Goal: Task Accomplishment & Management: Use online tool/utility

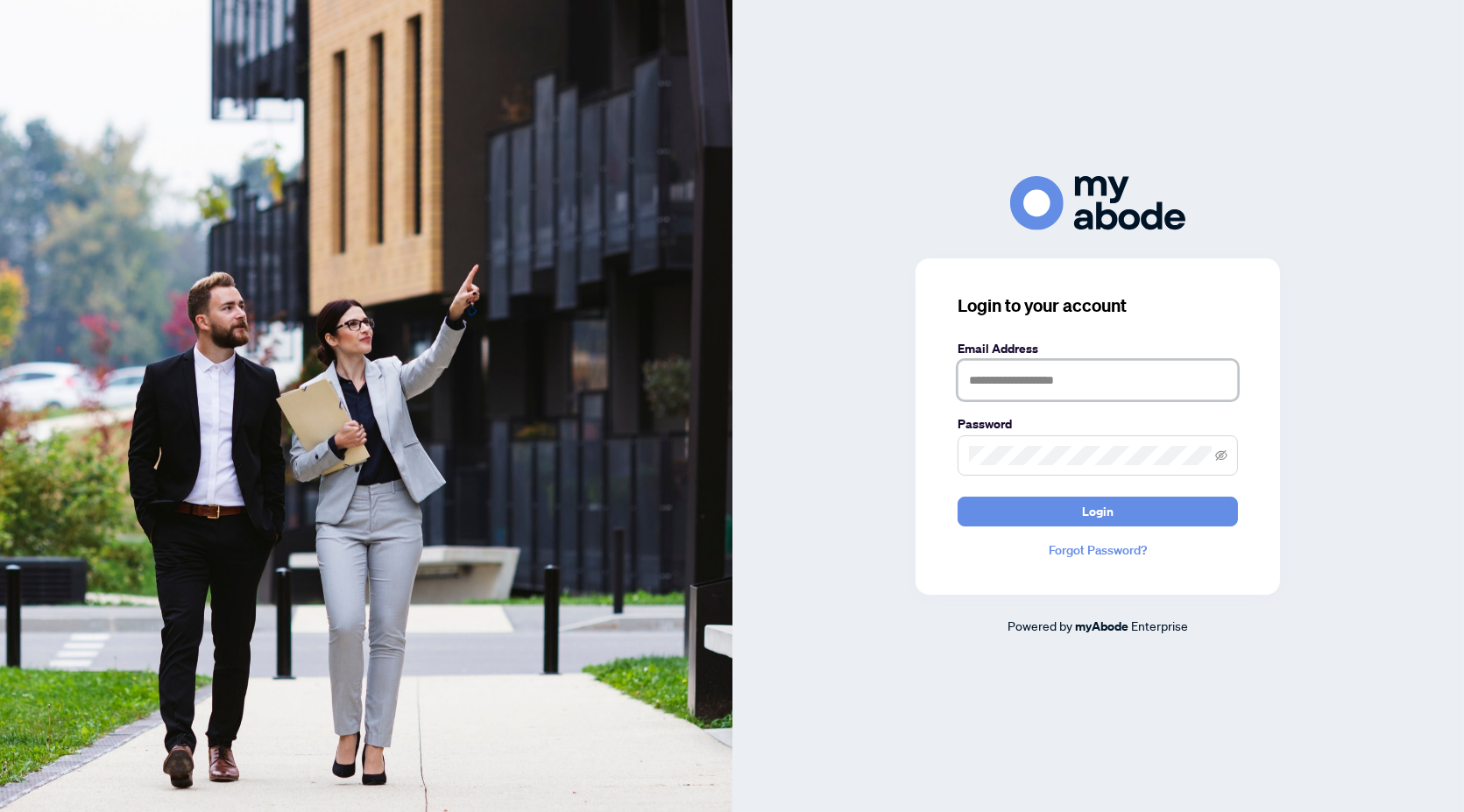
click at [1071, 389] on input "text" at bounding box center [1097, 381] width 280 height 40
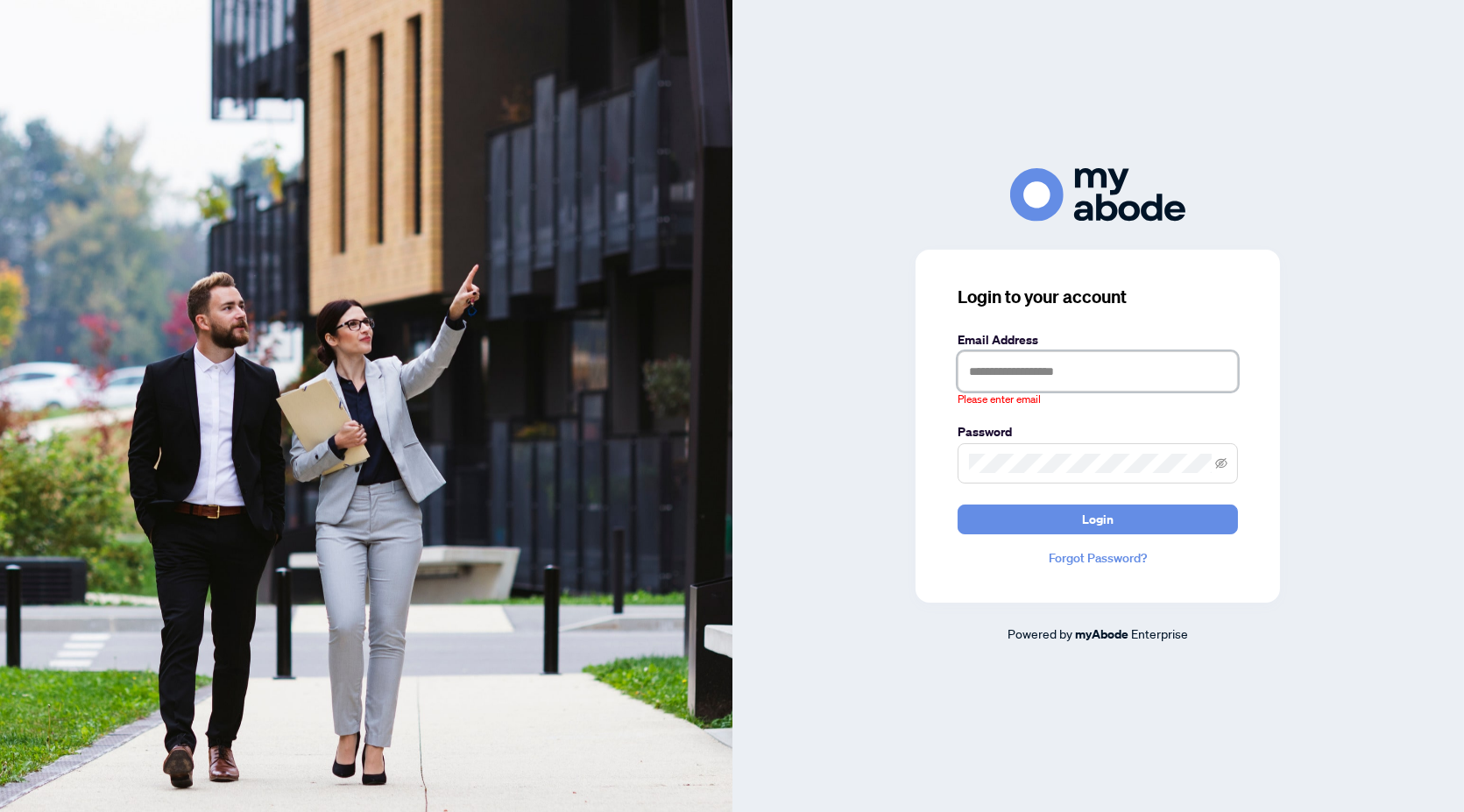
type input "**********"
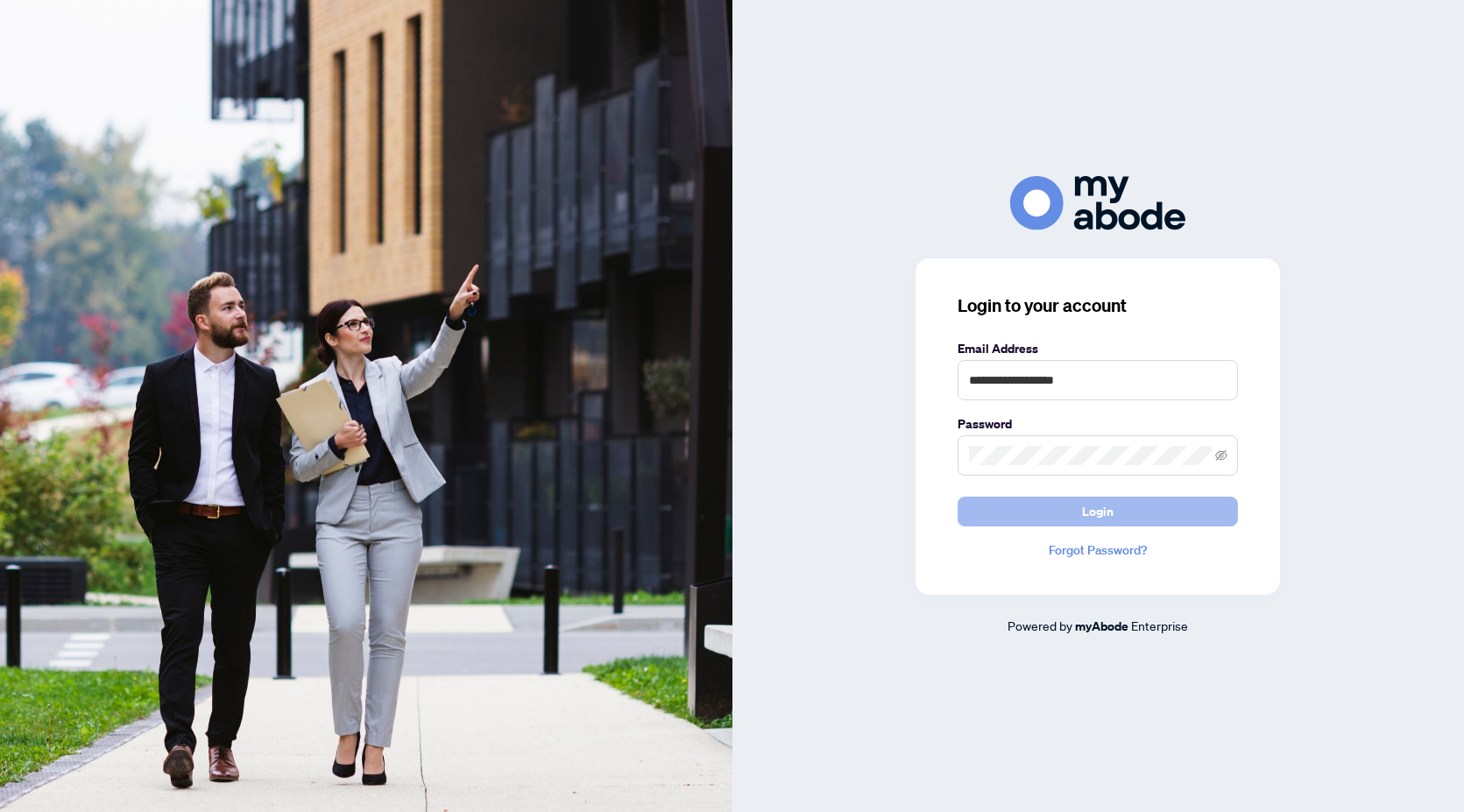
click at [1072, 499] on button "Login" at bounding box center [1097, 511] width 280 height 29
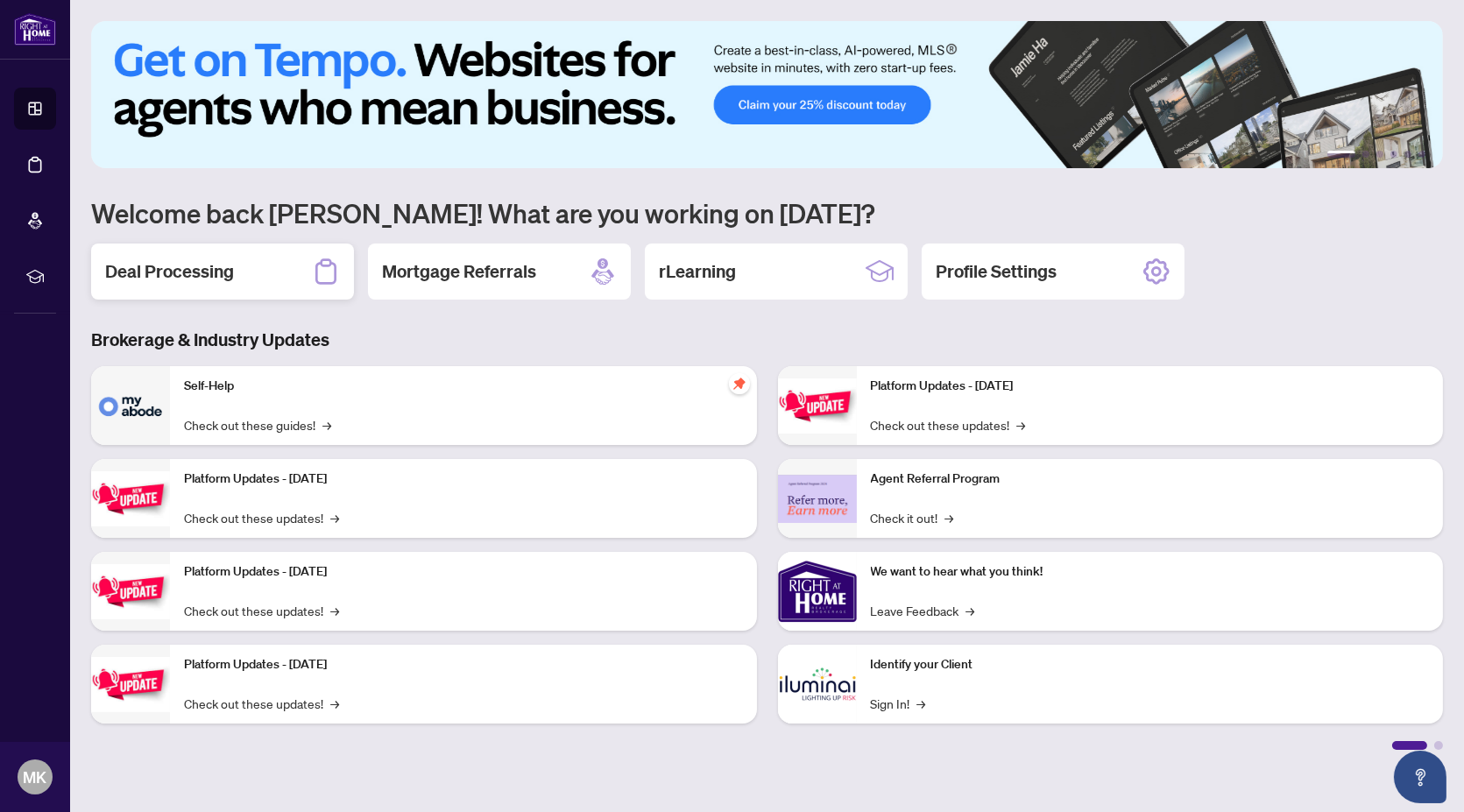
click at [215, 275] on h2 "Deal Processing" at bounding box center [169, 271] width 129 height 25
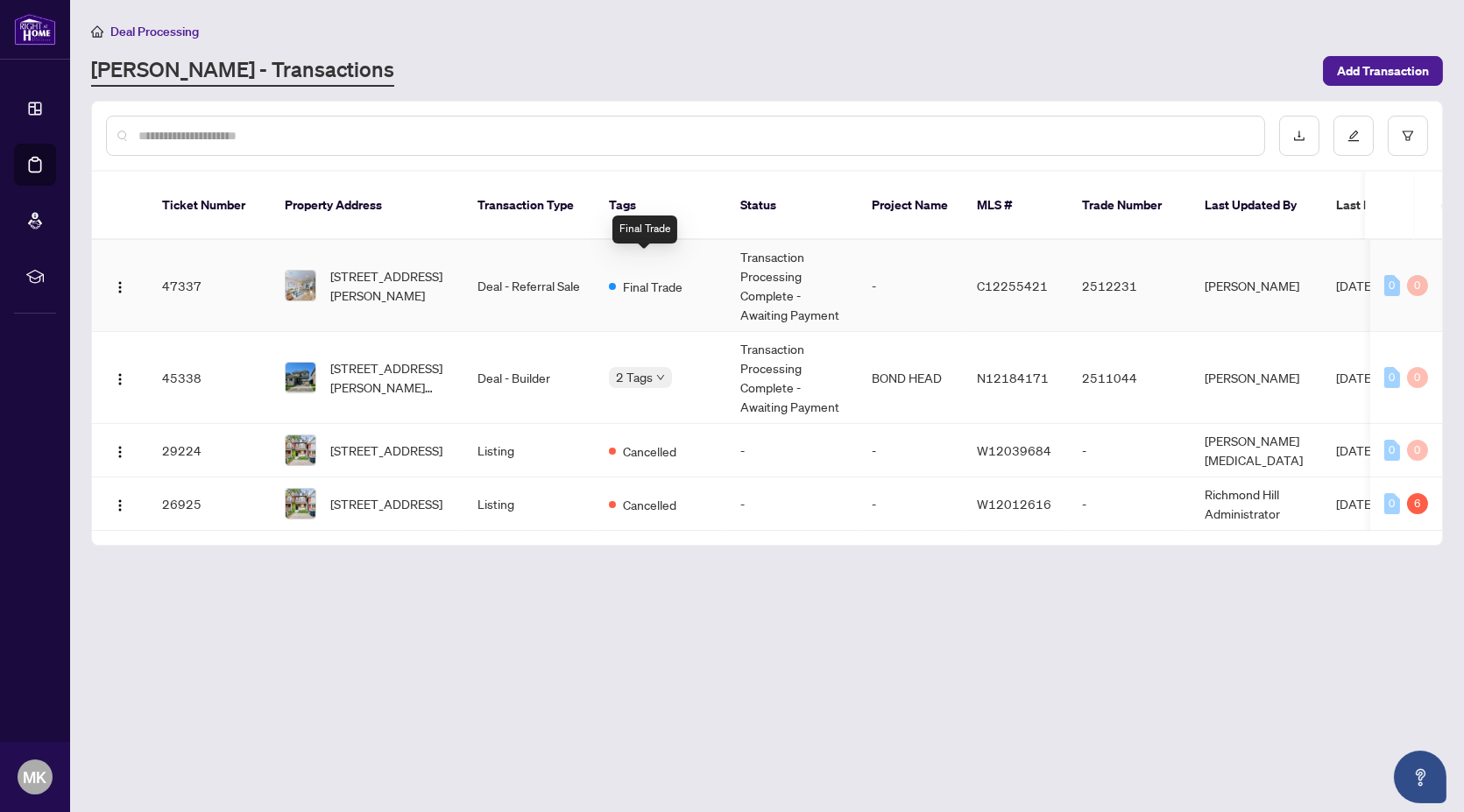
click at [654, 277] on span "Final Trade" at bounding box center [652, 286] width 60 height 19
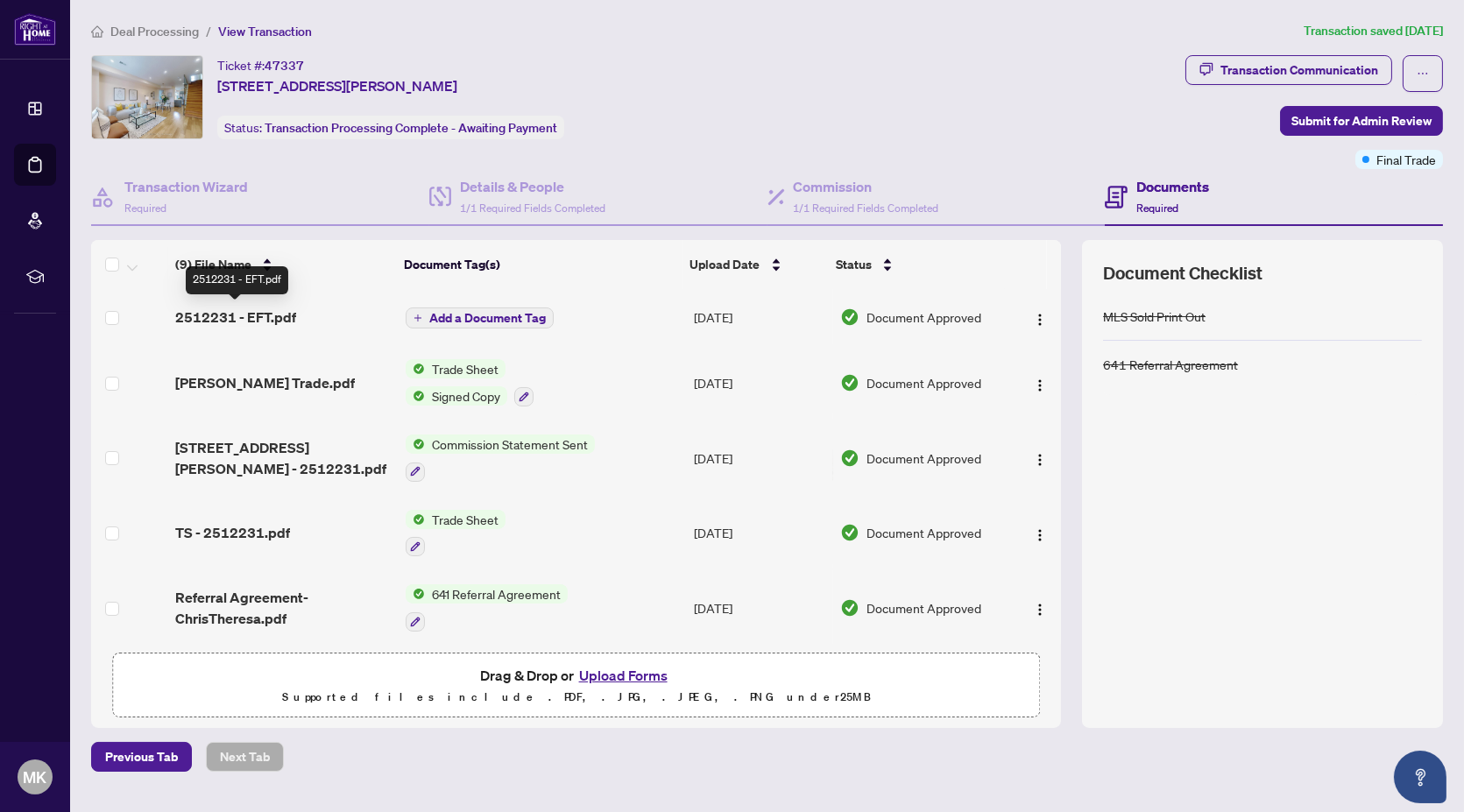
click at [257, 314] on span "2512231 - EFT.pdf" at bounding box center [235, 316] width 120 height 21
